Goal: Use online tool/utility: Utilize a website feature to perform a specific function

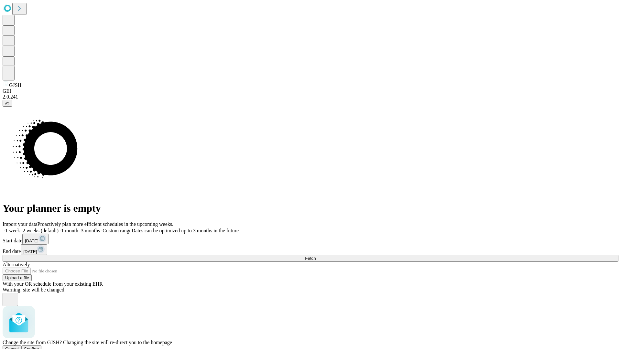
click at [39, 346] on span "Confirm" at bounding box center [31, 348] width 15 height 5
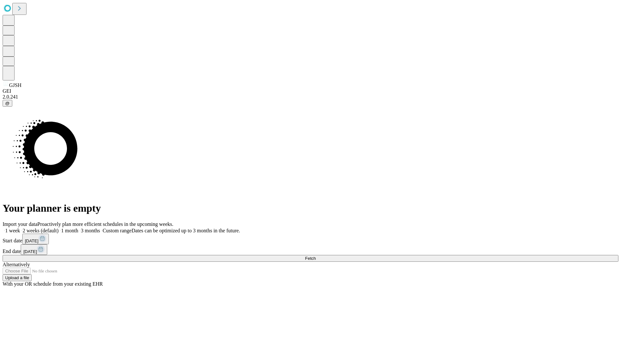
click at [58, 228] on label "2 weeks (default)" at bounding box center [39, 230] width 38 height 5
click at [315, 256] on span "Fetch" at bounding box center [310, 258] width 11 height 5
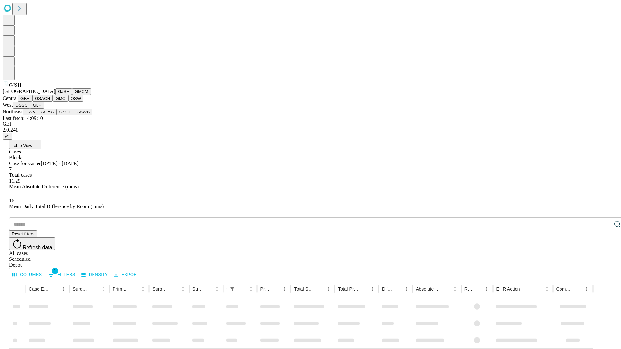
click at [72, 95] on button "GMCM" at bounding box center [81, 91] width 19 height 7
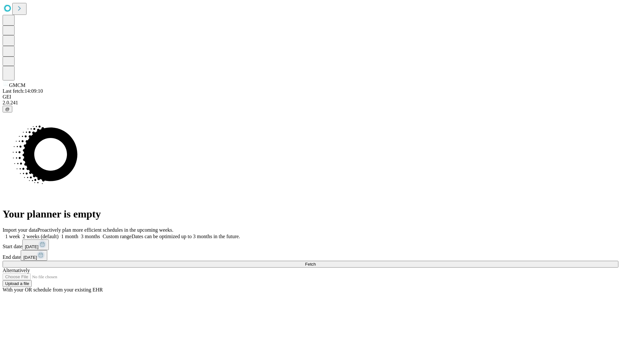
click at [58, 234] on label "2 weeks (default)" at bounding box center [39, 236] width 38 height 5
click at [315, 262] on span "Fetch" at bounding box center [310, 264] width 11 height 5
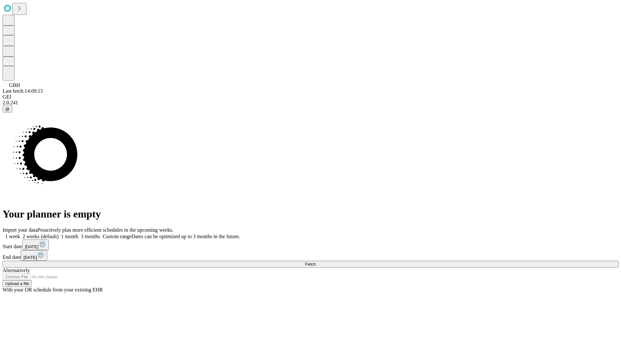
click at [58, 234] on label "2 weeks (default)" at bounding box center [39, 236] width 38 height 5
click at [315, 262] on span "Fetch" at bounding box center [310, 264] width 11 height 5
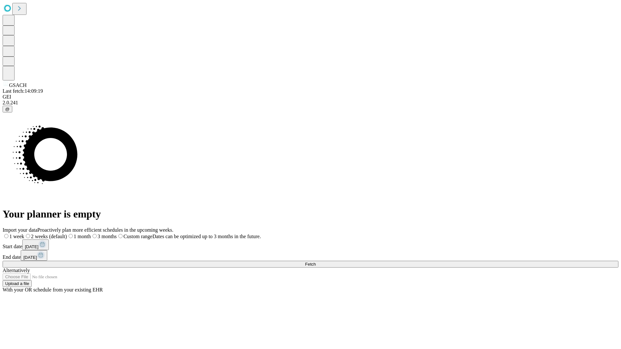
click at [315, 262] on span "Fetch" at bounding box center [310, 264] width 11 height 5
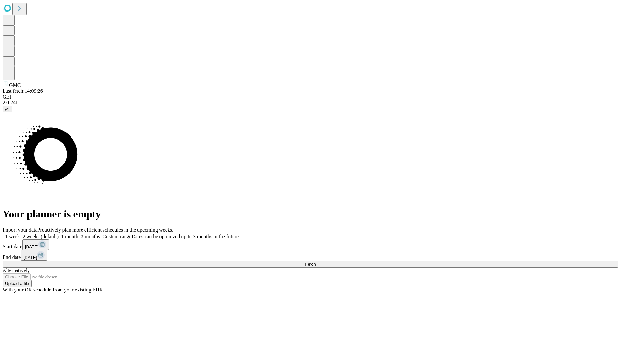
click at [58, 234] on label "2 weeks (default)" at bounding box center [39, 236] width 38 height 5
click at [315, 262] on span "Fetch" at bounding box center [310, 264] width 11 height 5
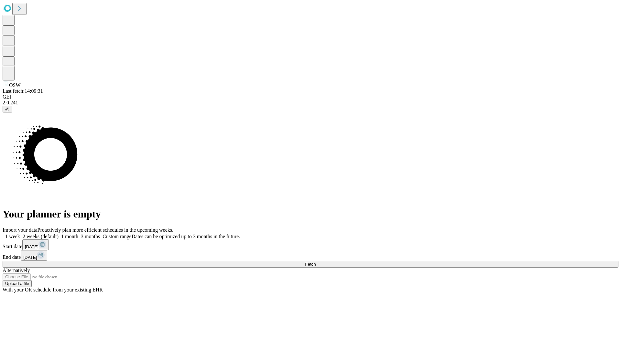
click at [58, 234] on label "2 weeks (default)" at bounding box center [39, 236] width 38 height 5
click at [315, 262] on span "Fetch" at bounding box center [310, 264] width 11 height 5
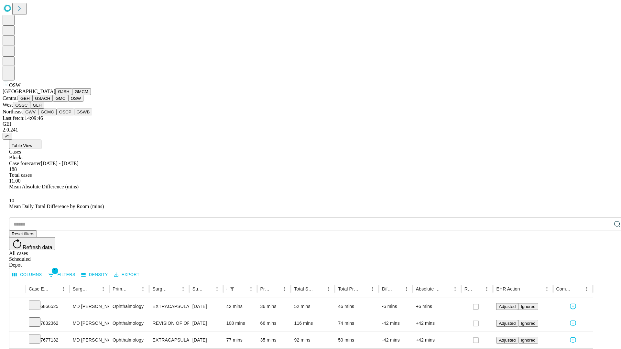
click at [30, 109] on button "OSSC" at bounding box center [21, 105] width 17 height 7
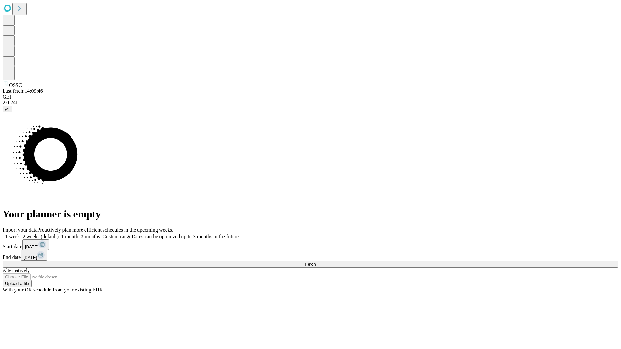
click at [58, 234] on label "2 weeks (default)" at bounding box center [39, 236] width 38 height 5
click at [315, 262] on span "Fetch" at bounding box center [310, 264] width 11 height 5
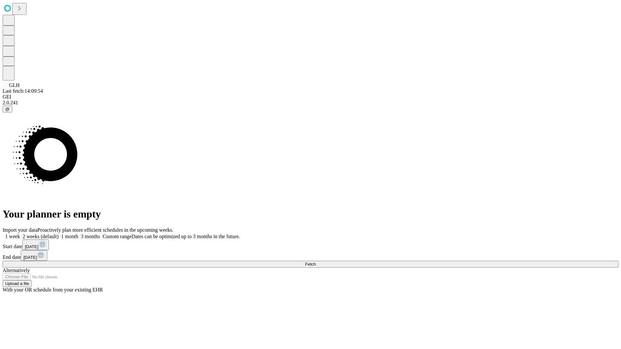
click at [58, 234] on label "2 weeks (default)" at bounding box center [39, 236] width 38 height 5
click at [315, 262] on span "Fetch" at bounding box center [310, 264] width 11 height 5
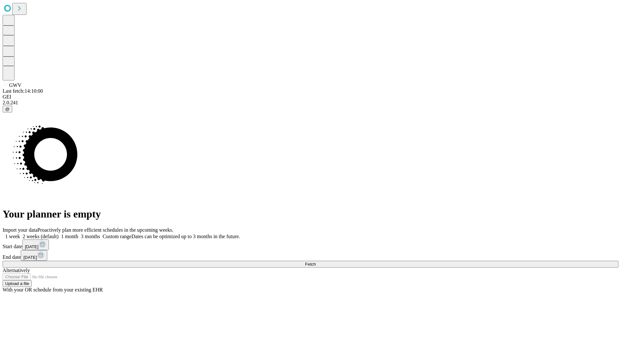
click at [58, 234] on label "2 weeks (default)" at bounding box center [39, 236] width 38 height 5
click at [315, 262] on span "Fetch" at bounding box center [310, 264] width 11 height 5
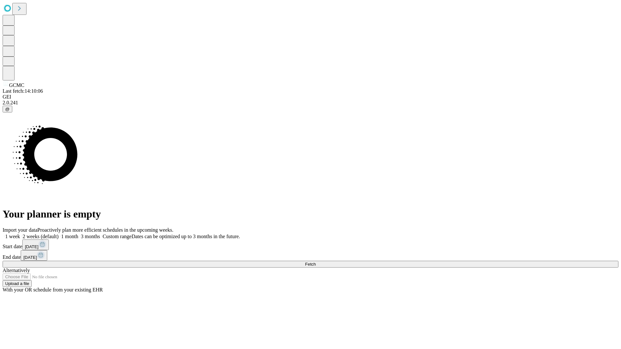
click at [58, 234] on label "2 weeks (default)" at bounding box center [39, 236] width 38 height 5
click at [315, 262] on span "Fetch" at bounding box center [310, 264] width 11 height 5
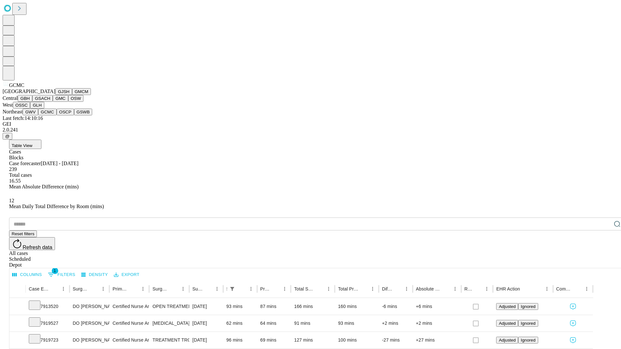
click at [57, 115] on button "OSCP" at bounding box center [65, 112] width 17 height 7
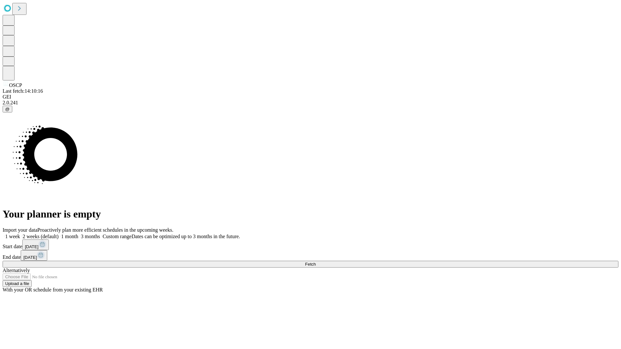
click at [58, 234] on label "2 weeks (default)" at bounding box center [39, 236] width 38 height 5
click at [315, 262] on span "Fetch" at bounding box center [310, 264] width 11 height 5
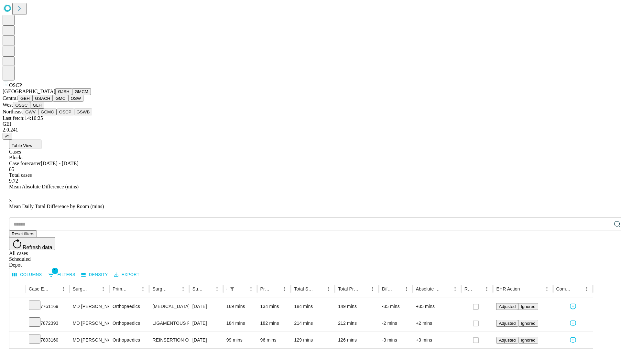
click at [74, 115] on button "GSWB" at bounding box center [83, 112] width 18 height 7
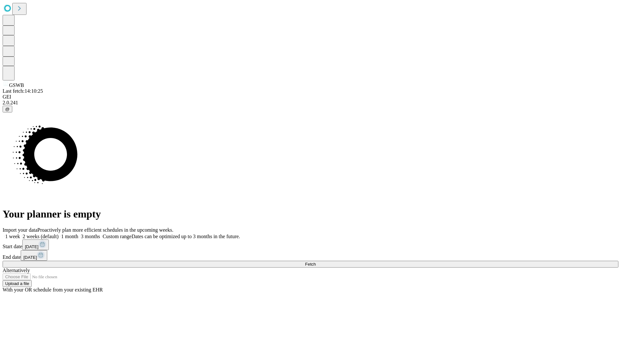
click at [58, 234] on label "2 weeks (default)" at bounding box center [39, 236] width 38 height 5
click at [315, 262] on span "Fetch" at bounding box center [310, 264] width 11 height 5
